Goal: Find specific page/section: Find specific page/section

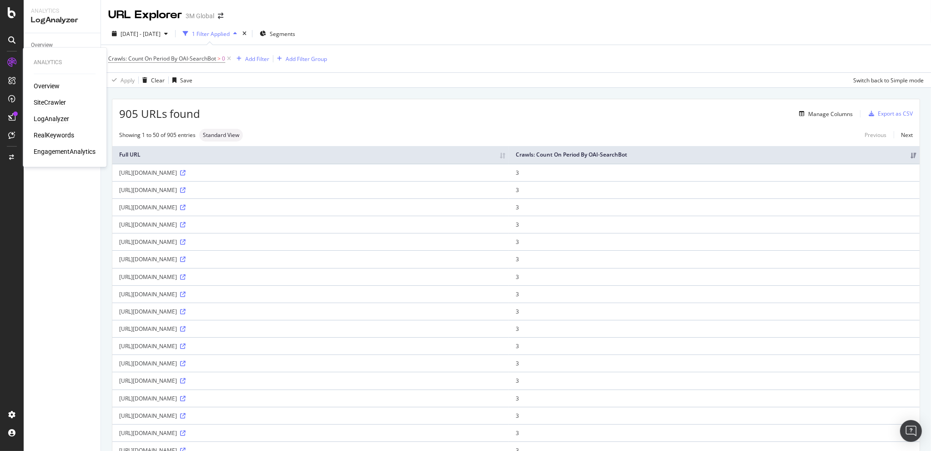
click at [52, 102] on div "SiteCrawler" at bounding box center [50, 102] width 32 height 9
